Goal: Check status: Check status

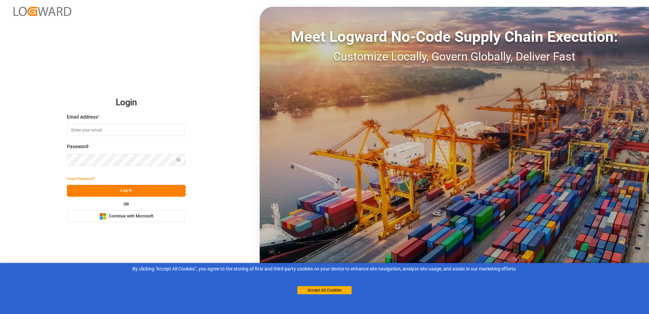
click at [139, 216] on span "Continue with Microsoft" at bounding box center [131, 216] width 44 height 6
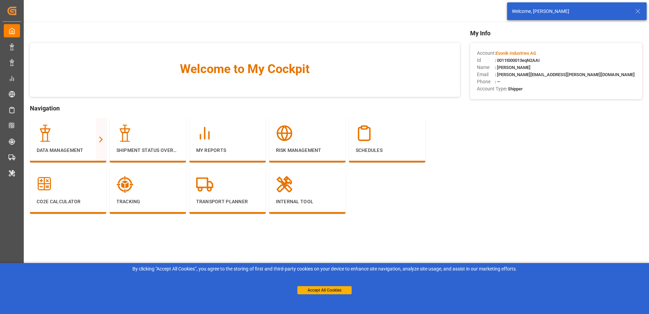
click at [637, 11] on icon at bounding box center [638, 11] width 8 height 8
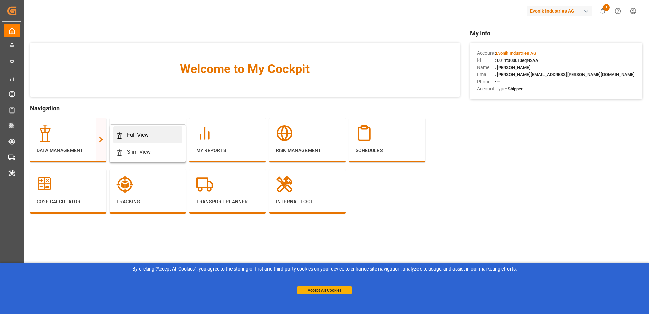
click at [133, 133] on div "Full View" at bounding box center [138, 135] width 22 height 8
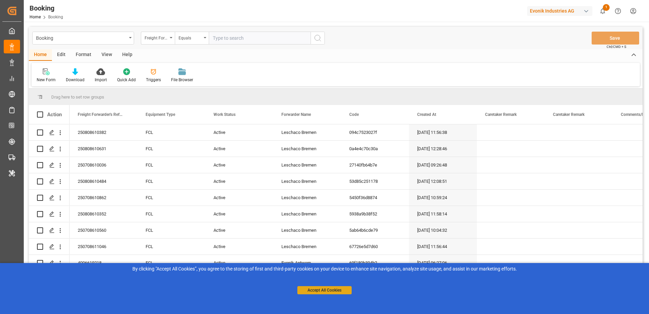
click at [314, 291] on button "Accept All Cookies" at bounding box center [324, 290] width 54 height 8
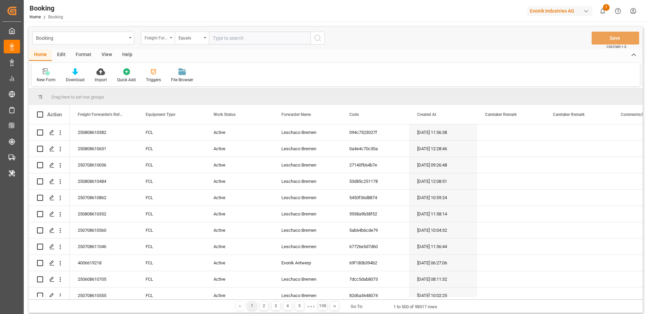
click at [165, 37] on div "Freight Forwarder's Reference No." at bounding box center [156, 37] width 23 height 8
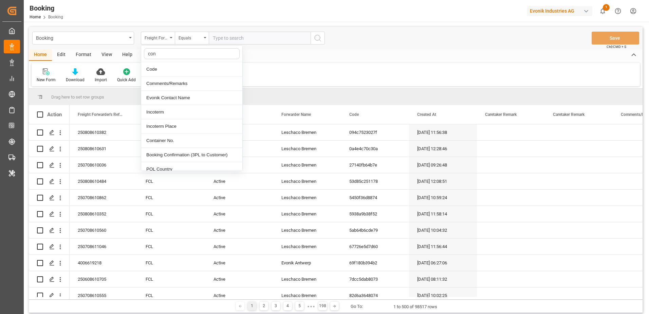
type input "cont"
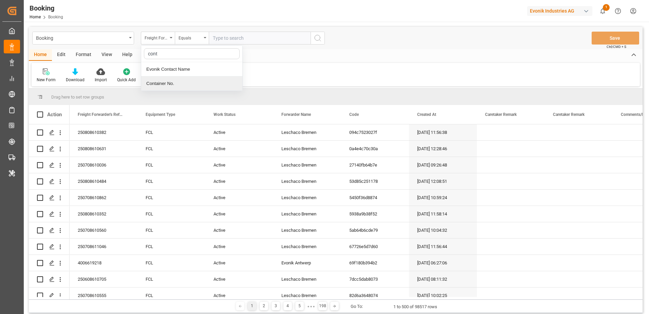
click at [184, 87] on div "Container No." at bounding box center [191, 83] width 101 height 14
click at [241, 40] on input "text" at bounding box center [260, 38] width 102 height 13
paste input "FANU1370032"
type input "FANU1370032"
click at [316, 38] on icon "search button" at bounding box center [318, 38] width 8 height 8
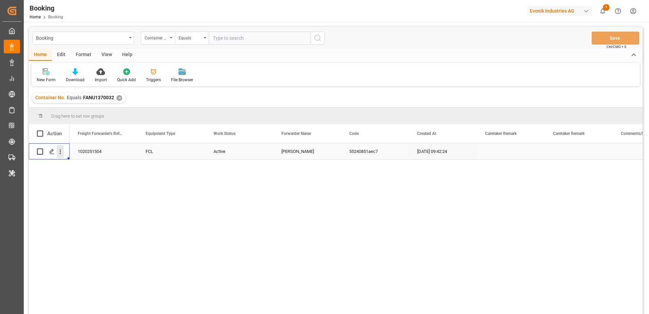
click at [59, 153] on icon "open menu" at bounding box center [60, 151] width 7 height 7
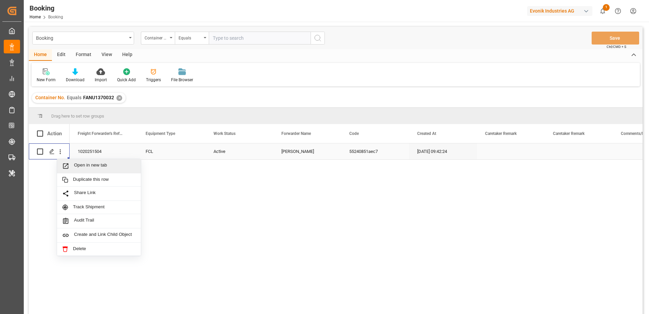
click at [75, 164] on span "Open in new tab" at bounding box center [105, 165] width 62 height 7
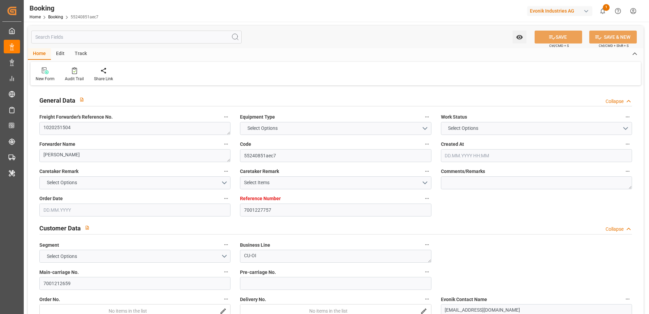
type input "7001227757"
type input "EUNWC"
type input "MYPEN"
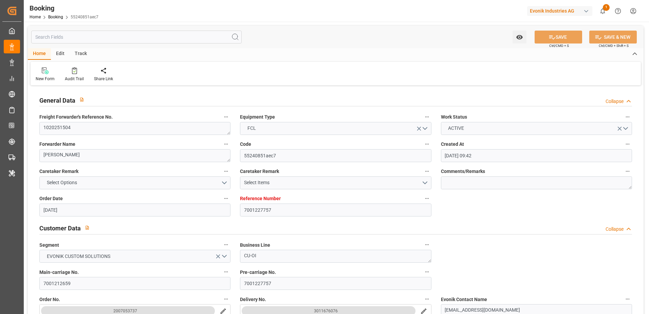
type input "[DATE] 09:42"
type input "[DATE]"
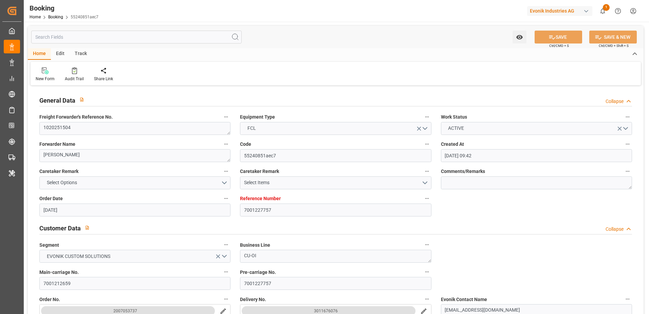
type input "[DATE] 09:03"
click at [69, 75] on div "Audit Trail" at bounding box center [74, 74] width 29 height 15
type input "7001227757"
type input "EUNWC"
type input "MYPEN"
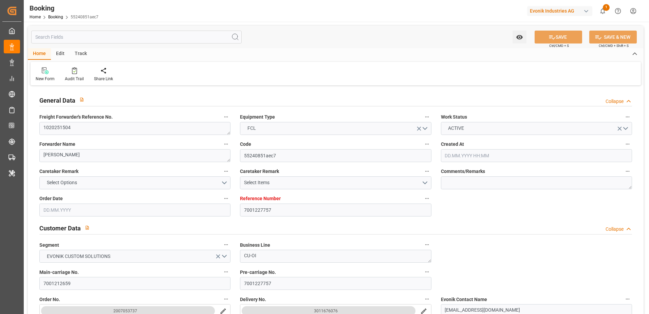
type input "[DATE] 09:42"
type input "[DATE]"
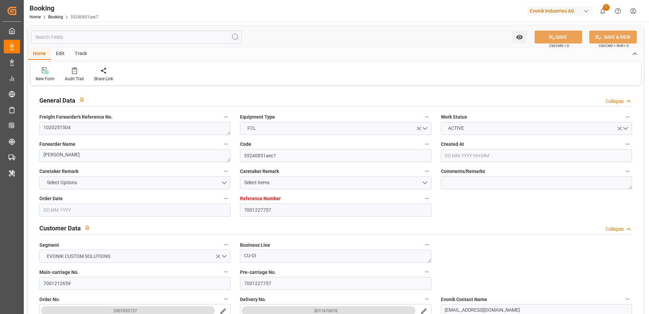
type input "[DATE] 09:03"
drag, startPoint x: 105, startPoint y: 278, endPoint x: 32, endPoint y: 278, distance: 73.3
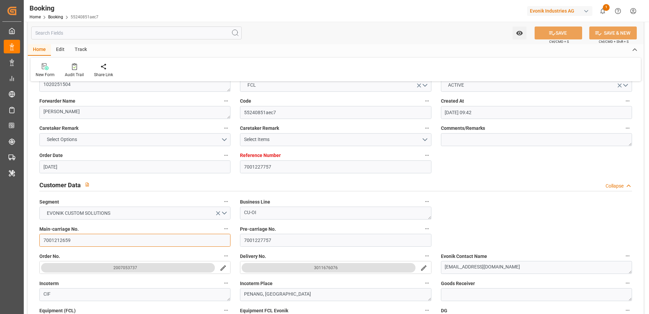
scroll to position [68, 0]
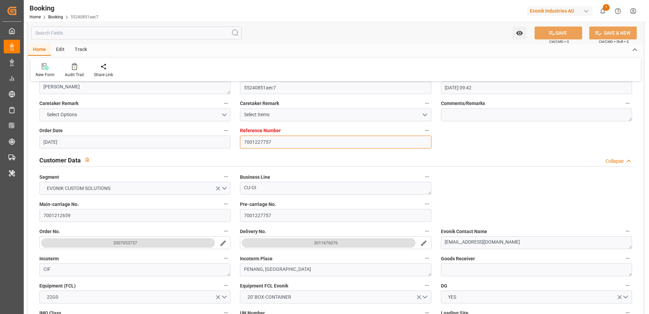
drag, startPoint x: 287, startPoint y: 143, endPoint x: 207, endPoint y: 141, distance: 79.5
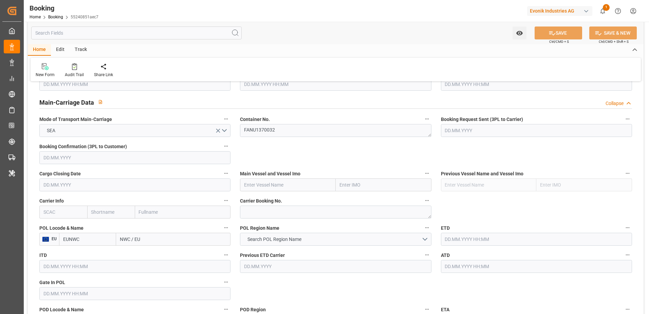
scroll to position [407, 0]
drag, startPoint x: 281, startPoint y: 135, endPoint x: 214, endPoint y: 132, distance: 68.0
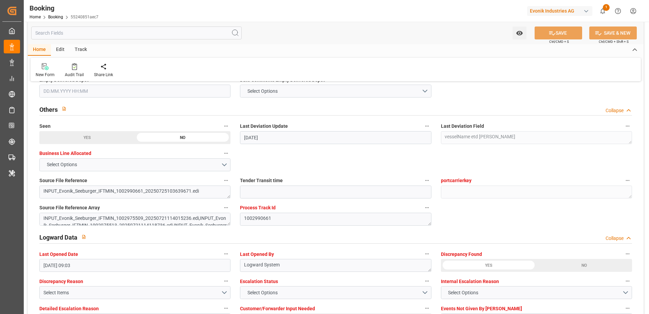
scroll to position [1086, 0]
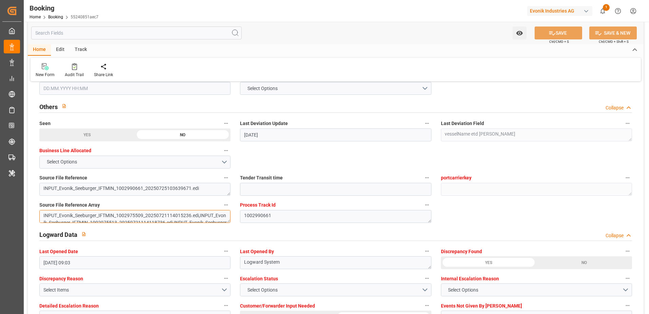
click at [222, 218] on textarea "INPUT_Evonik_Seeburger_IFTMIN_1002975509_20250721114015236.edi,INPUT_Evonik_See…" at bounding box center [134, 216] width 191 height 13
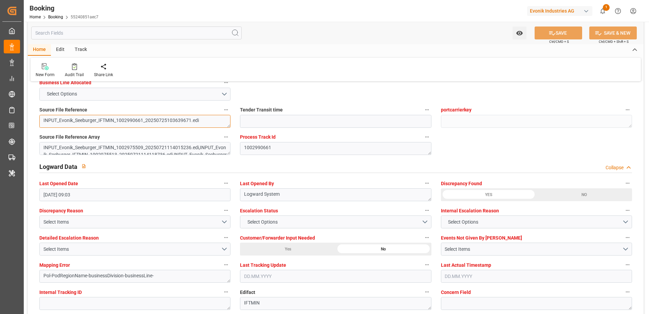
drag, startPoint x: 117, startPoint y: 123, endPoint x: 143, endPoint y: 124, distance: 25.1
click at [143, 124] on textarea "INPUT_Evonik_Seeburger_IFTMIN_1002990661_20250725103639671.edi" at bounding box center [134, 121] width 191 height 13
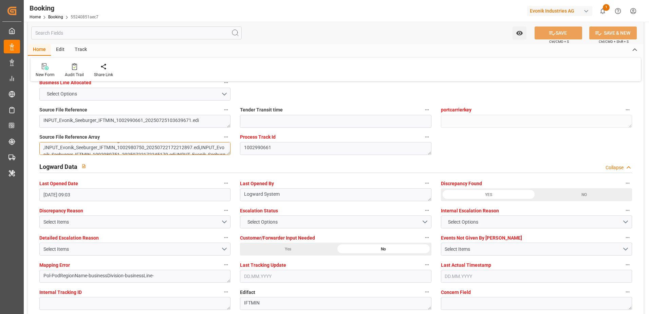
drag, startPoint x: 117, startPoint y: 149, endPoint x: 132, endPoint y: 149, distance: 14.6
click at [132, 149] on textarea "INPUT_Evonik_Seeburger_IFTMIN_1002975509_20250721114015236.edi,INPUT_Evonik_See…" at bounding box center [134, 148] width 191 height 13
click at [129, 149] on textarea "INPUT_Evonik_Seeburger_IFTMIN_1002975509_20250721114015236.edi,INPUT_Evonik_See…" at bounding box center [134, 148] width 191 height 13
drag, startPoint x: 117, startPoint y: 147, endPoint x: 143, endPoint y: 147, distance: 25.1
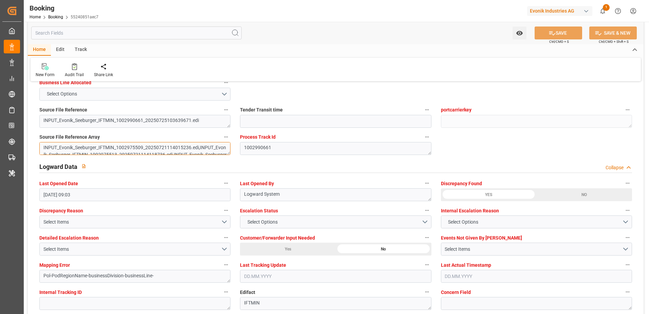
click at [143, 147] on textarea "INPUT_Evonik_Seeburger_IFTMIN_1002975509_20250721114015236.edi,INPUT_Evonik_See…" at bounding box center [134, 148] width 191 height 13
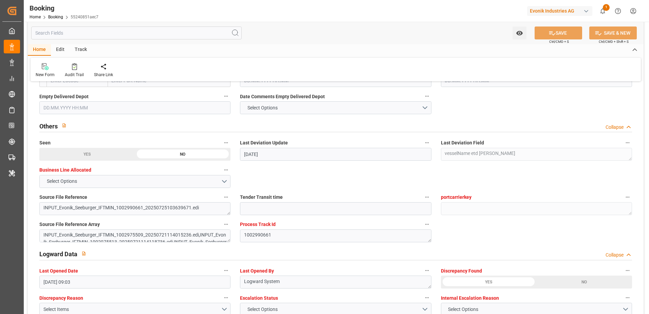
scroll to position [1028, 0]
